Goal: Task Accomplishment & Management: Use online tool/utility

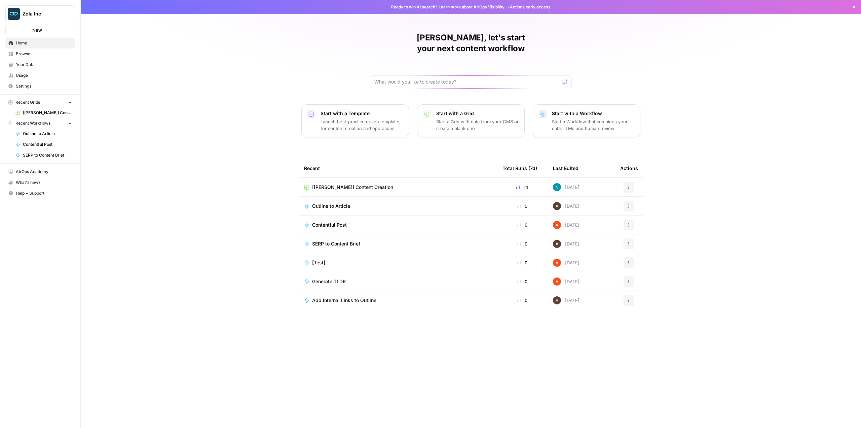
click at [325, 184] on span "[[PERSON_NAME]] Content Creation" at bounding box center [352, 187] width 81 height 7
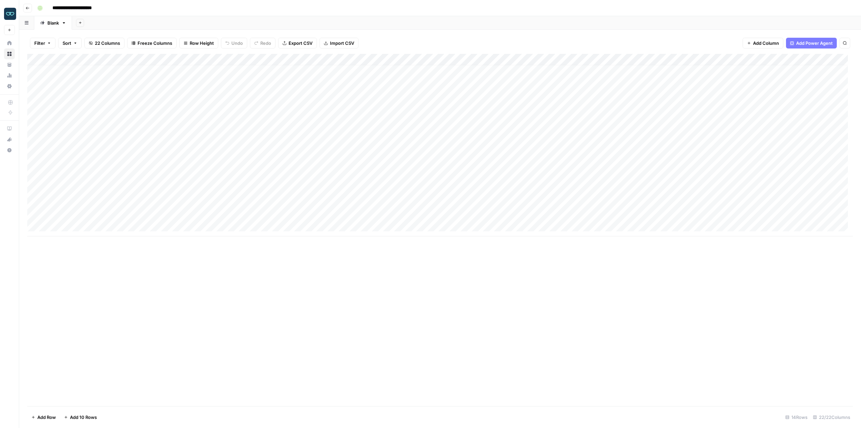
scroll to position [5, 0]
click at [77, 204] on div "Add Column" at bounding box center [440, 145] width 826 height 182
click at [78, 211] on div "Add Column" at bounding box center [440, 145] width 826 height 182
click at [79, 224] on div "Add Column" at bounding box center [440, 145] width 826 height 182
click at [168, 297] on div "Add Column" at bounding box center [440, 230] width 826 height 352
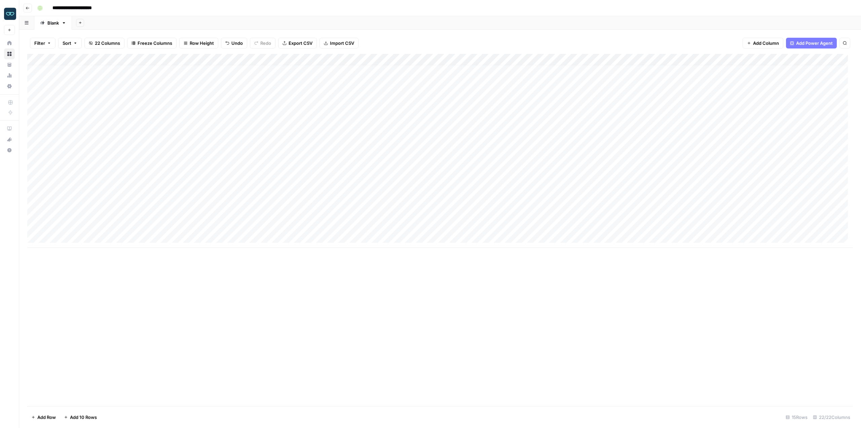
click at [95, 226] on div "Add Column" at bounding box center [440, 151] width 826 height 194
type textarea "**********"
click at [140, 302] on div "Add Column" at bounding box center [440, 230] width 826 height 352
click at [139, 225] on div "Add Column" at bounding box center [440, 151] width 826 height 194
click at [100, 300] on div "Add Column" at bounding box center [440, 230] width 826 height 352
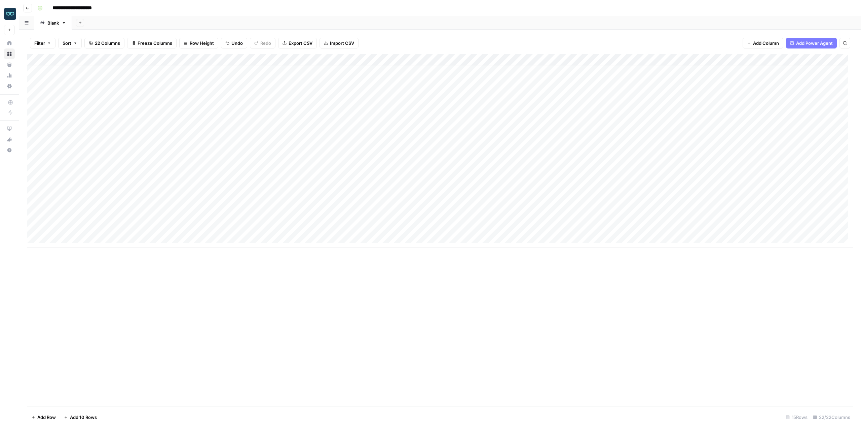
click at [79, 235] on div "Add Column" at bounding box center [440, 151] width 826 height 194
type textarea "**********"
click at [162, 322] on div "Add Column" at bounding box center [440, 230] width 826 height 352
click at [91, 249] on div "Add Column" at bounding box center [440, 156] width 826 height 205
type textarea "**********"
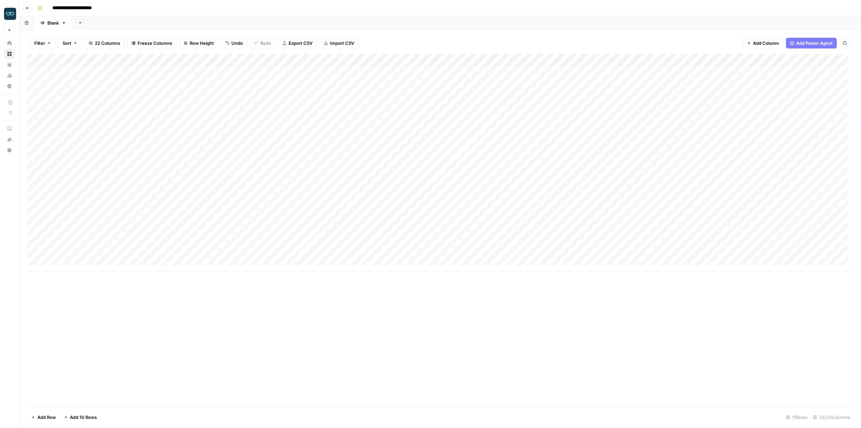
click at [128, 306] on div "Add Column" at bounding box center [440, 230] width 826 height 352
click at [677, 302] on div "Add Column" at bounding box center [440, 230] width 826 height 352
drag, startPoint x: 301, startPoint y: 225, endPoint x: 302, endPoint y: 233, distance: 8.5
click at [301, 225] on div "Add Column" at bounding box center [440, 162] width 826 height 217
click at [281, 226] on div "Add Column" at bounding box center [440, 162] width 826 height 217
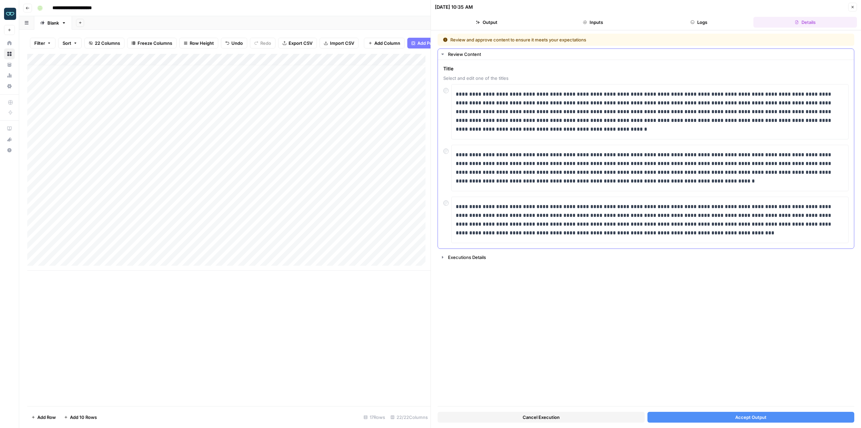
click at [449, 202] on div at bounding box center [447, 200] width 8 height 9
click at [719, 417] on button "Accept Output" at bounding box center [751, 416] width 207 height 11
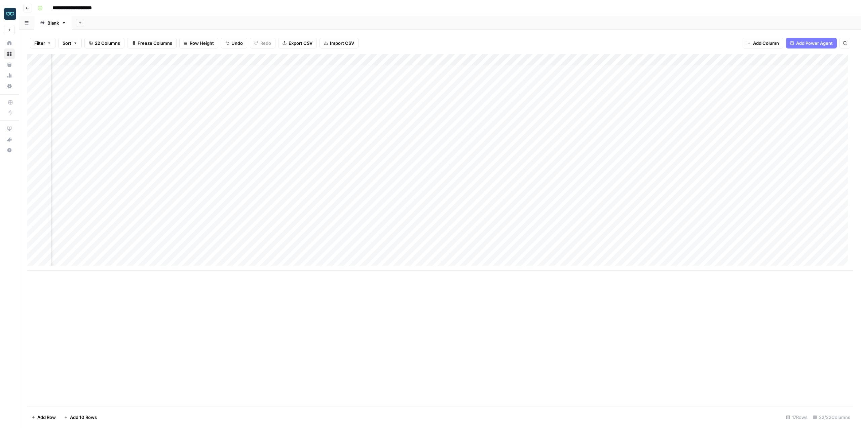
scroll to position [5, 288]
click at [511, 227] on div "Add Column" at bounding box center [440, 162] width 826 height 217
click at [534, 227] on div "Add Column" at bounding box center [440, 162] width 826 height 217
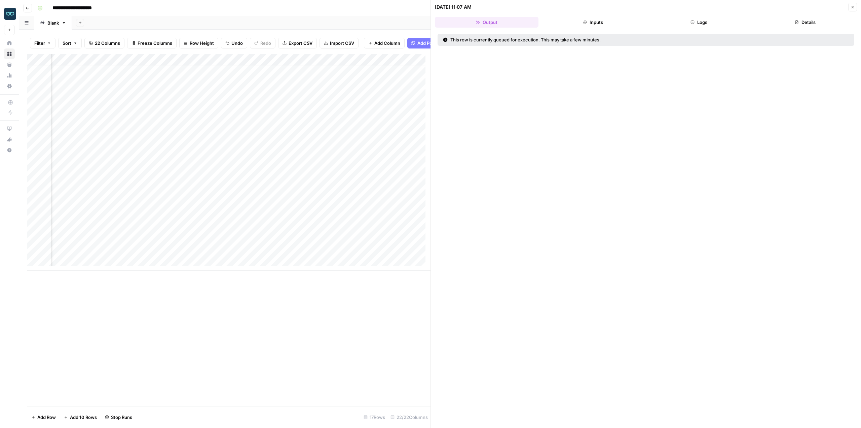
click at [855, 5] on icon "button" at bounding box center [853, 7] width 4 height 4
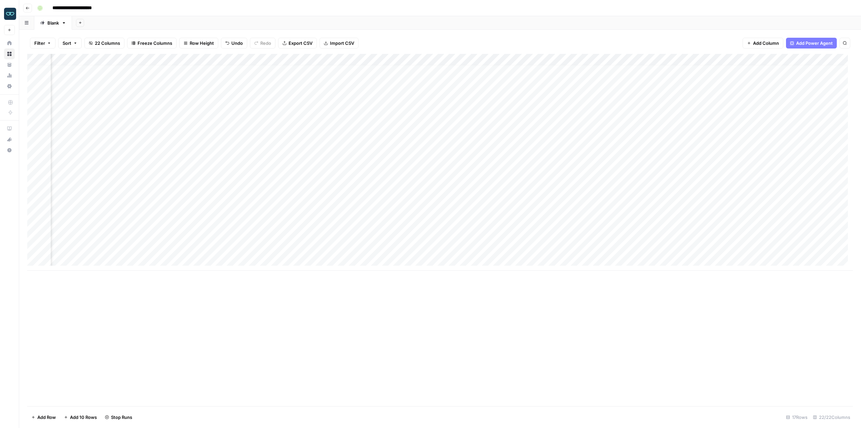
scroll to position [5, 0]
click at [113, 236] on div "Add Column" at bounding box center [440, 162] width 826 height 217
click at [127, 247] on div "Add Column" at bounding box center [440, 162] width 826 height 217
drag, startPoint x: 303, startPoint y: 236, endPoint x: 298, endPoint y: 244, distance: 10.0
click at [303, 236] on div "Add Column" at bounding box center [440, 162] width 826 height 217
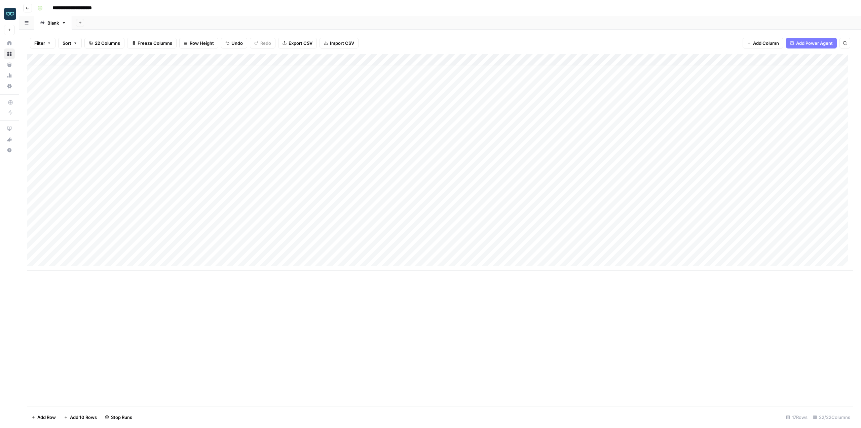
click at [295, 249] on div "Add Column" at bounding box center [440, 162] width 826 height 217
drag, startPoint x: 301, startPoint y: 237, endPoint x: 314, endPoint y: 236, distance: 13.1
click at [301, 237] on div "Add Column" at bounding box center [440, 162] width 826 height 217
click at [326, 236] on div "Add Column" at bounding box center [440, 162] width 826 height 217
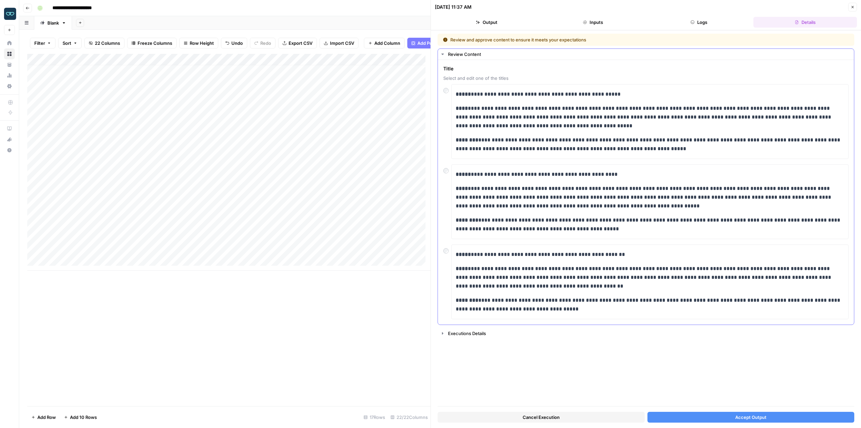
click at [443, 171] on div "**********" at bounding box center [646, 192] width 416 height 264
click at [742, 416] on span "Accept Output" at bounding box center [751, 417] width 31 height 7
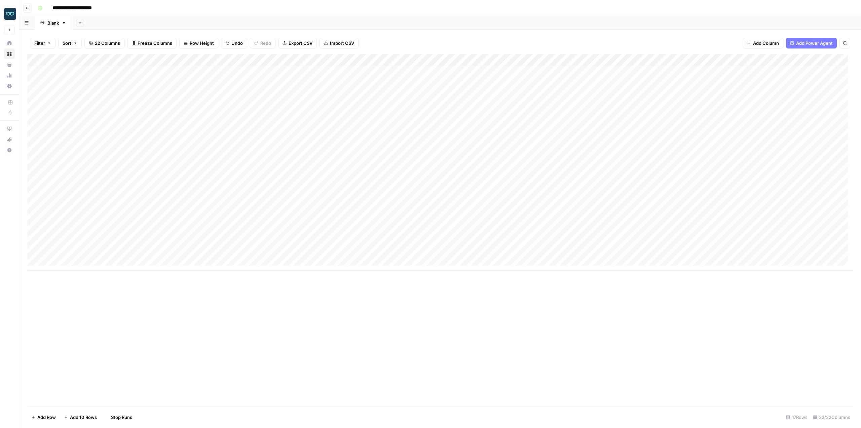
click at [277, 250] on div "Add Column" at bounding box center [440, 162] width 826 height 217
click at [323, 248] on div "Add Column" at bounding box center [440, 162] width 826 height 217
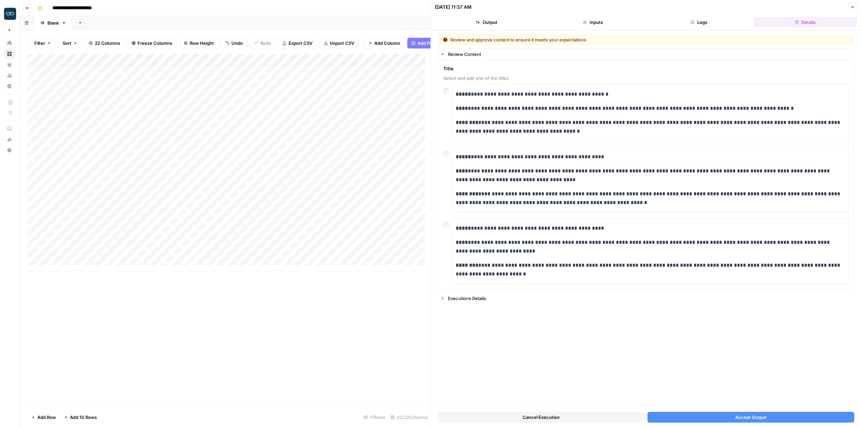
drag, startPoint x: 733, startPoint y: 414, endPoint x: 709, endPoint y: 407, distance: 25.5
click at [733, 414] on button "Accept Output" at bounding box center [751, 416] width 207 height 11
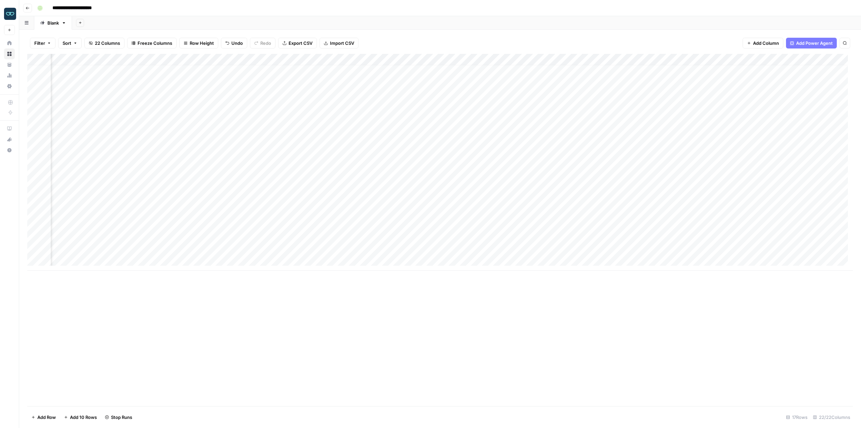
scroll to position [5, 433]
click at [475, 227] on div "Add Column" at bounding box center [440, 162] width 826 height 217
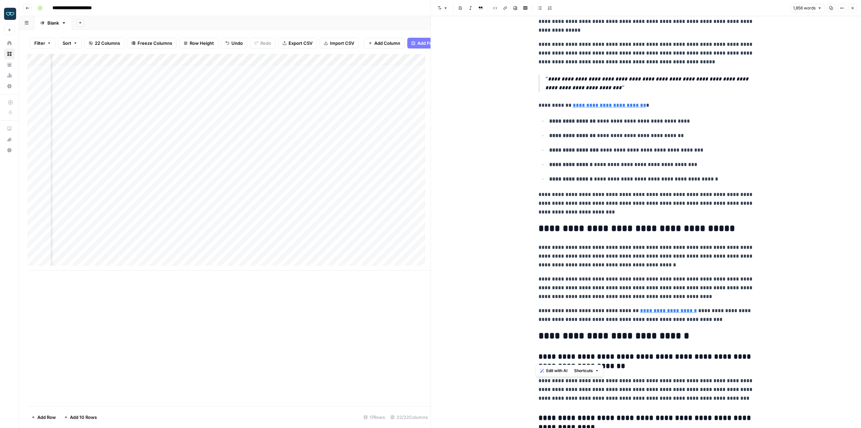
scroll to position [2288, 0]
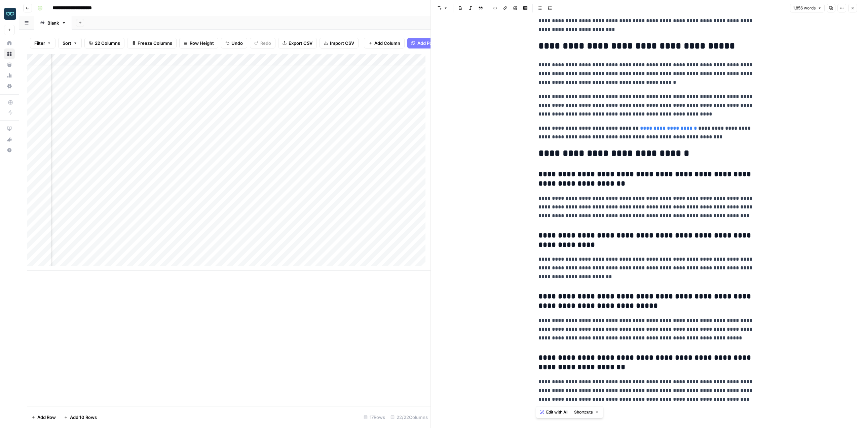
drag, startPoint x: 540, startPoint y: 33, endPoint x: 715, endPoint y: 443, distance: 445.6
click at [715, 427] on html "**********" at bounding box center [430, 214] width 861 height 428
copy div "**********"
click at [387, 231] on div "Add Column" at bounding box center [228, 162] width 403 height 217
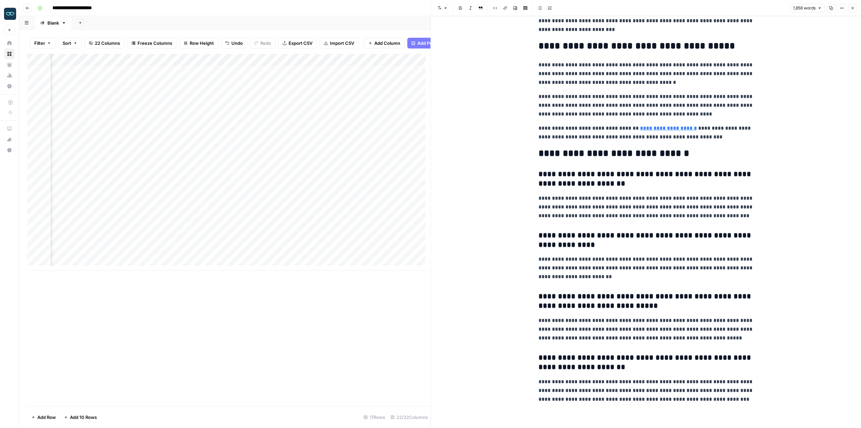
scroll to position [5, 800]
click at [278, 228] on div "Add Column" at bounding box center [228, 162] width 403 height 217
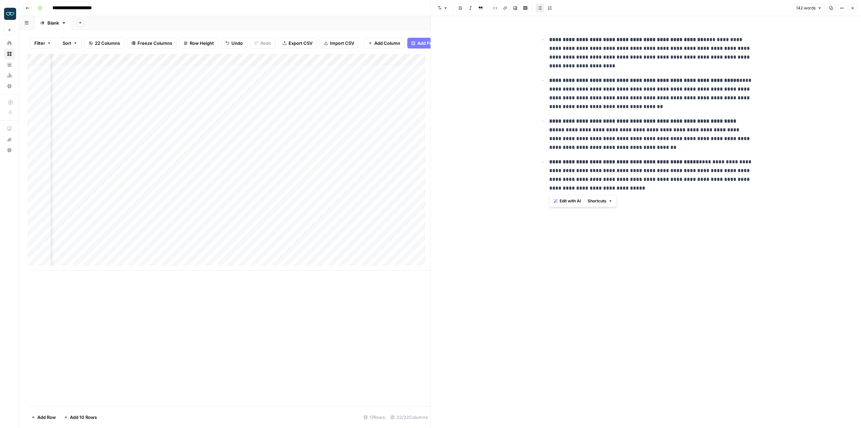
drag, startPoint x: 648, startPoint y: 195, endPoint x: 532, endPoint y: 40, distance: 193.7
click at [532, 40] on div "**********" at bounding box center [646, 221] width 430 height 411
copy ul "**********"
click at [270, 243] on div "Add Column" at bounding box center [228, 162] width 403 height 217
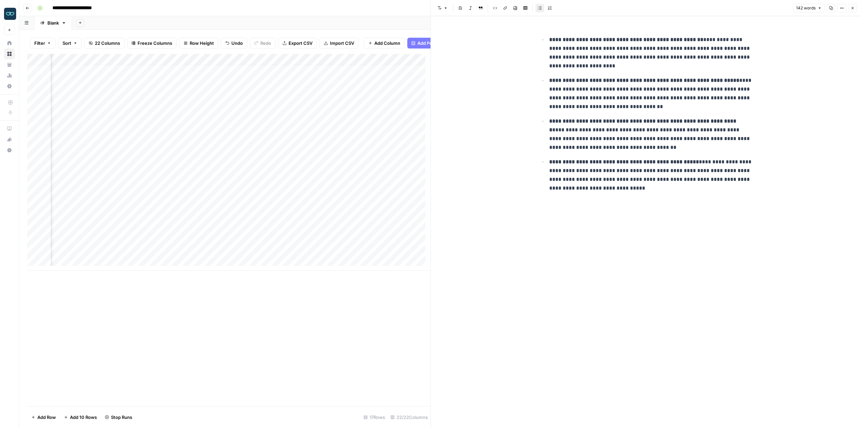
click at [295, 252] on div "Add Column" at bounding box center [228, 162] width 403 height 217
click at [97, 328] on div "Add Column" at bounding box center [228, 230] width 403 height 352
click at [249, 240] on div "Add Column" at bounding box center [228, 168] width 403 height 228
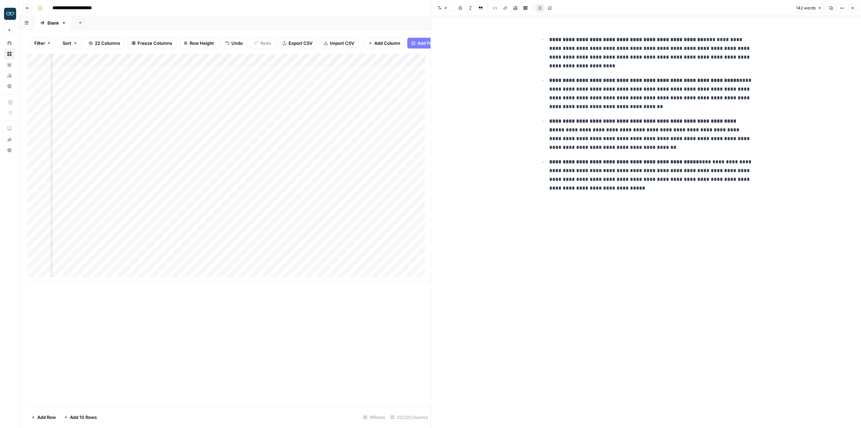
drag, startPoint x: 261, startPoint y: 241, endPoint x: 382, endPoint y: 212, distance: 123.9
click at [261, 241] on div "Add Column" at bounding box center [228, 168] width 403 height 228
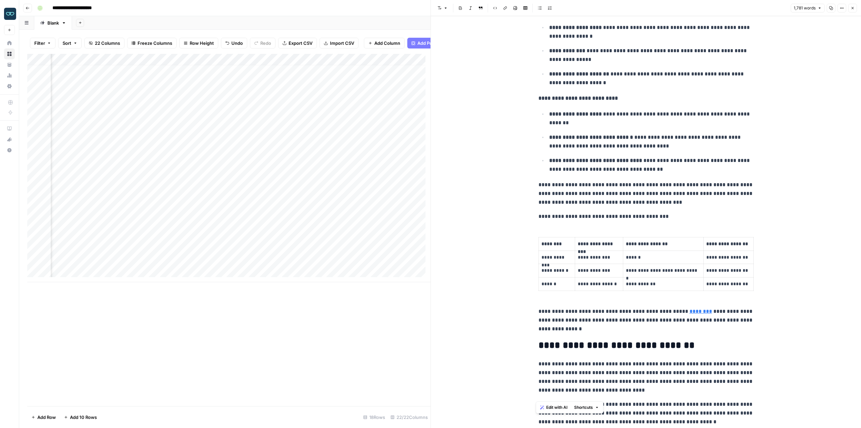
scroll to position [2167, 0]
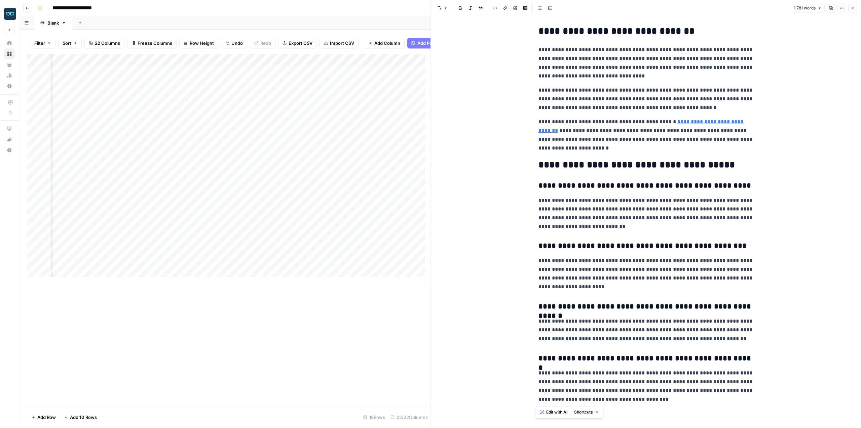
drag, startPoint x: 540, startPoint y: 38, endPoint x: 767, endPoint y: 443, distance: 465.3
click at [767, 427] on html "**********" at bounding box center [430, 214] width 861 height 428
copy div "**********"
click at [402, 238] on div "Add Column" at bounding box center [228, 168] width 403 height 228
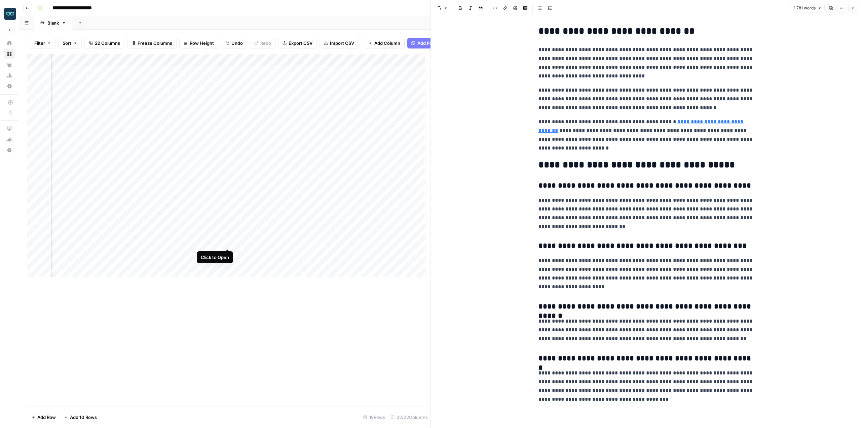
drag, startPoint x: 226, startPoint y: 242, endPoint x: 346, endPoint y: 202, distance: 126.4
click at [226, 242] on div "Add Column" at bounding box center [228, 168] width 403 height 228
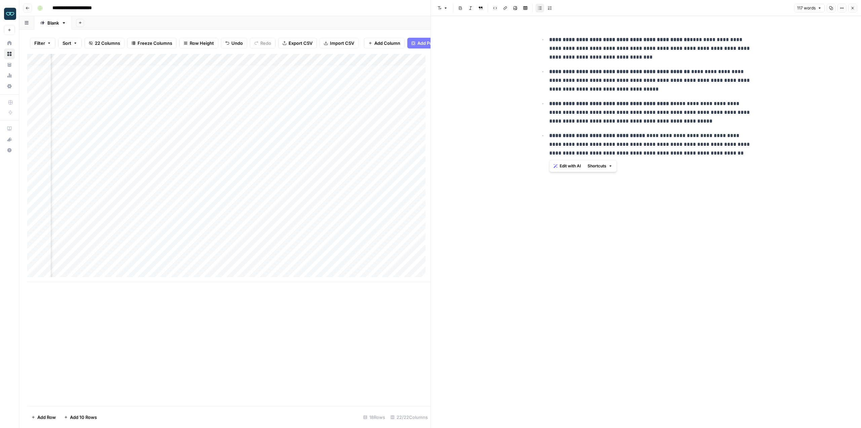
drag, startPoint x: 739, startPoint y: 160, endPoint x: 551, endPoint y: 33, distance: 226.8
click at [551, 33] on div "**********" at bounding box center [646, 95] width 223 height 136
click at [675, 287] on div "**********" at bounding box center [646, 221] width 223 height 411
click at [305, 256] on div "Add Column" at bounding box center [228, 168] width 403 height 228
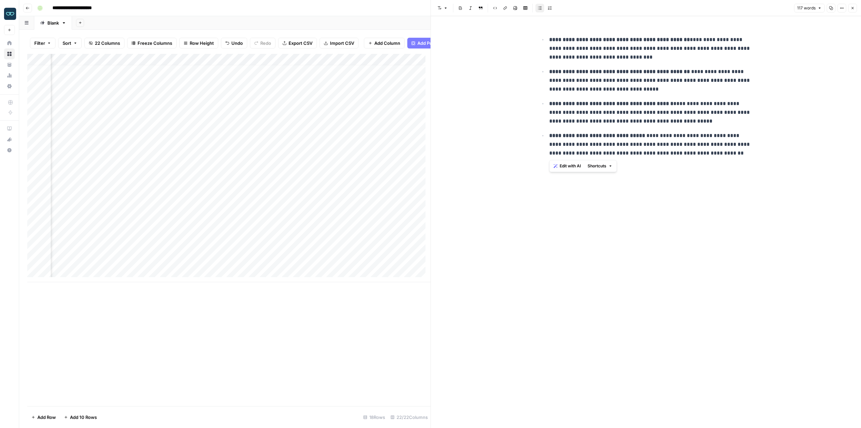
click at [331, 254] on div "Add Column" at bounding box center [228, 168] width 403 height 228
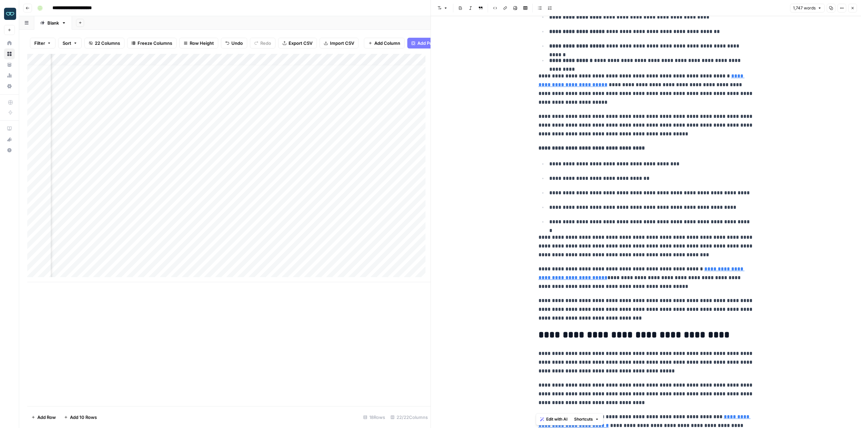
scroll to position [1651, 0]
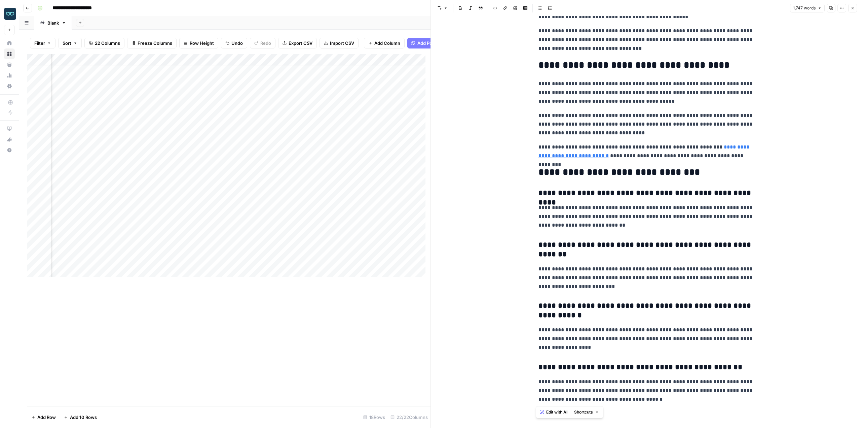
drag, startPoint x: 536, startPoint y: 37, endPoint x: 775, endPoint y: 443, distance: 471.3
click at [775, 427] on html "**********" at bounding box center [430, 214] width 861 height 428
copy div "**********"
drag, startPoint x: 342, startPoint y: 253, endPoint x: 360, endPoint y: 253, distance: 18.8
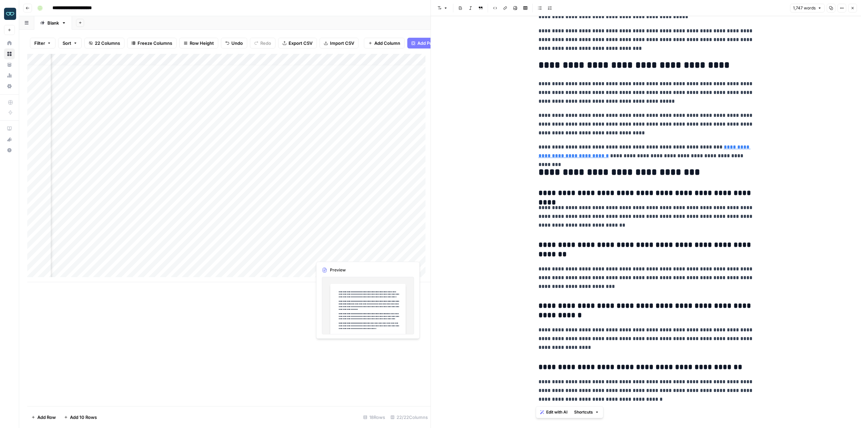
click at [342, 253] on div "Add Column" at bounding box center [228, 168] width 403 height 228
drag, startPoint x: 368, startPoint y: 254, endPoint x: 414, endPoint y: 244, distance: 47.4
click at [368, 254] on div "Add Column" at bounding box center [228, 168] width 403 height 228
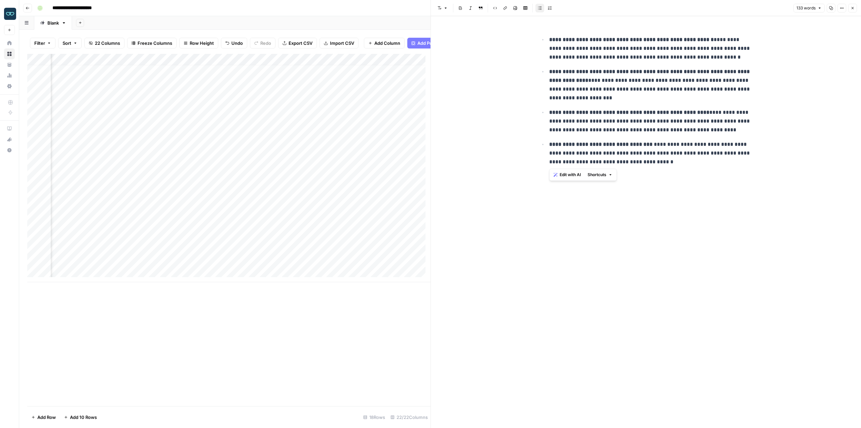
drag, startPoint x: 653, startPoint y: 165, endPoint x: 514, endPoint y: 37, distance: 188.6
click at [514, 37] on div "**********" at bounding box center [646, 221] width 430 height 411
